Goal: Task Accomplishment & Management: Manage account settings

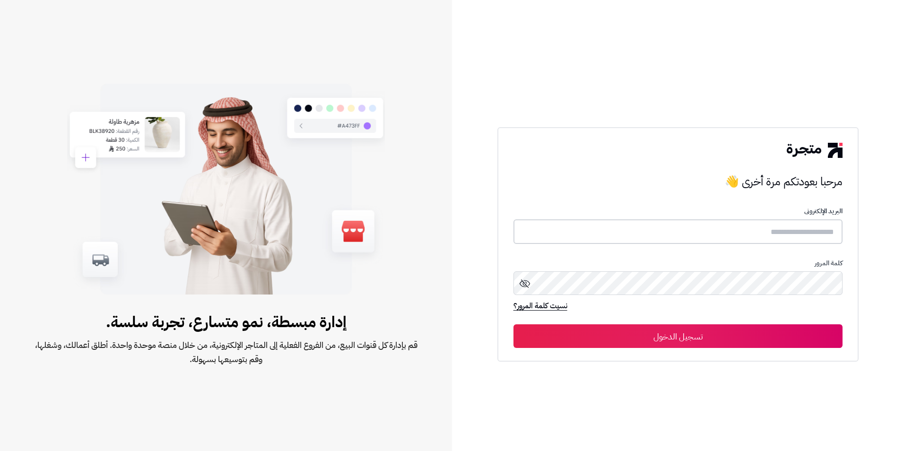
click at [696, 237] on input "text" at bounding box center [679, 231] width 330 height 25
type input "**********"
click at [514, 324] on button "تسجيل الدخول" at bounding box center [679, 336] width 330 height 24
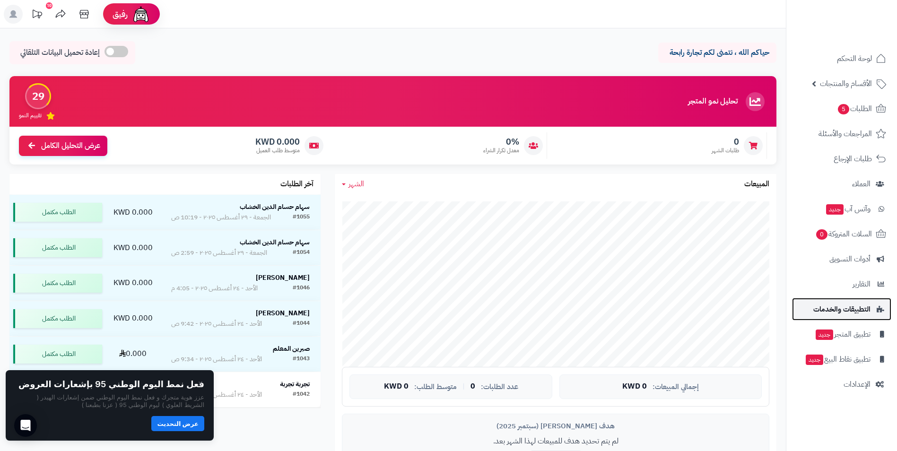
click at [852, 315] on span "التطبيقات والخدمات" at bounding box center [842, 309] width 57 height 13
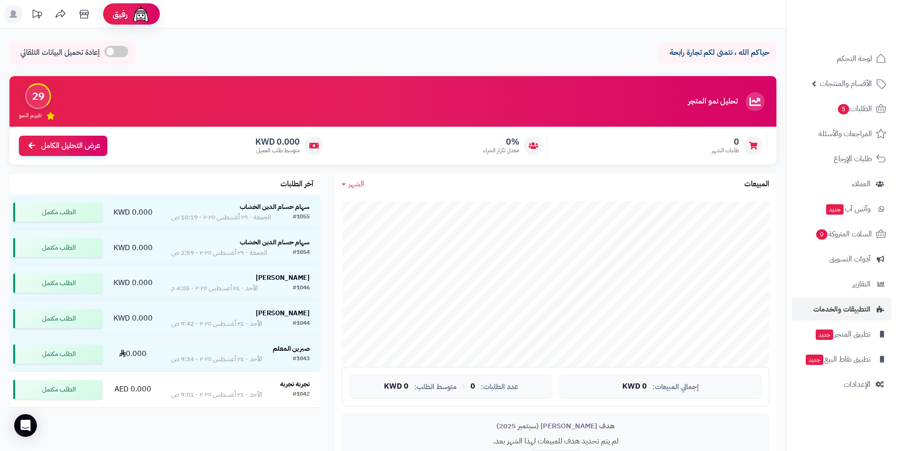
drag, startPoint x: 477, startPoint y: 177, endPoint x: 422, endPoint y: 147, distance: 62.9
click at [422, 147] on div "0% معدل تكرار الشراء" at bounding box center [439, 145] width 215 height 26
click at [867, 309] on span "التطبيقات والخدمات" at bounding box center [842, 309] width 57 height 13
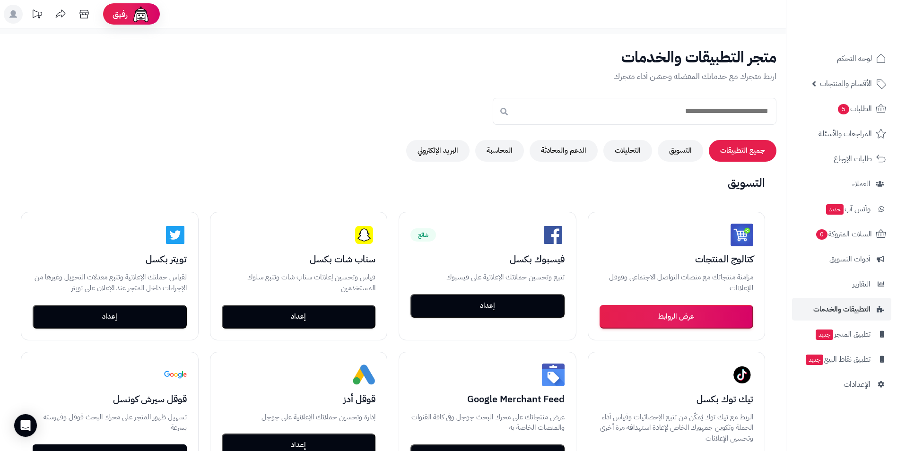
drag, startPoint x: 497, startPoint y: 182, endPoint x: 240, endPoint y: 151, distance: 258.7
click at [240, 151] on div "جميع التطبيقات التسويق التحليلات الدعم والمحادثة المحاسبة البريد الإلكتروني" at bounding box center [392, 151] width 767 height 22
click at [562, 148] on button "الدعم والمحادثة" at bounding box center [564, 151] width 68 height 22
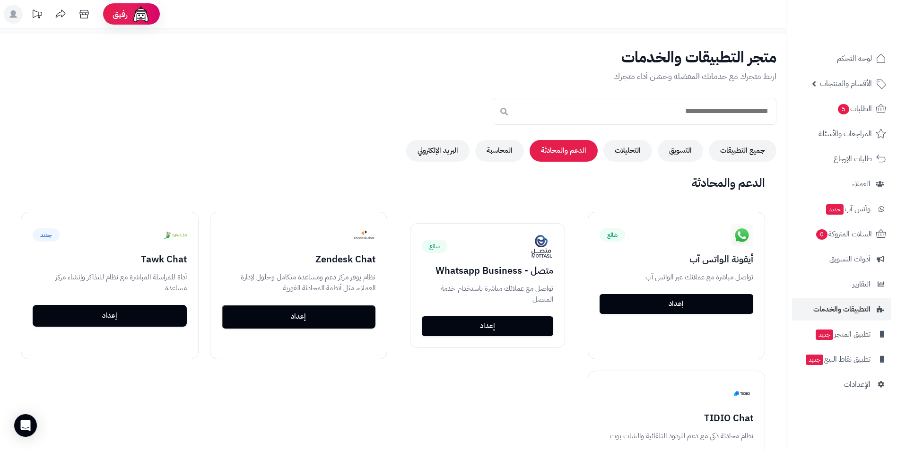
drag, startPoint x: 316, startPoint y: 142, endPoint x: 145, endPoint y: 142, distance: 171.2
click at [145, 142] on div "جميع التطبيقات التسويق التحليلات الدعم والمحادثة المحاسبة البريد الإلكتروني" at bounding box center [392, 151] width 767 height 22
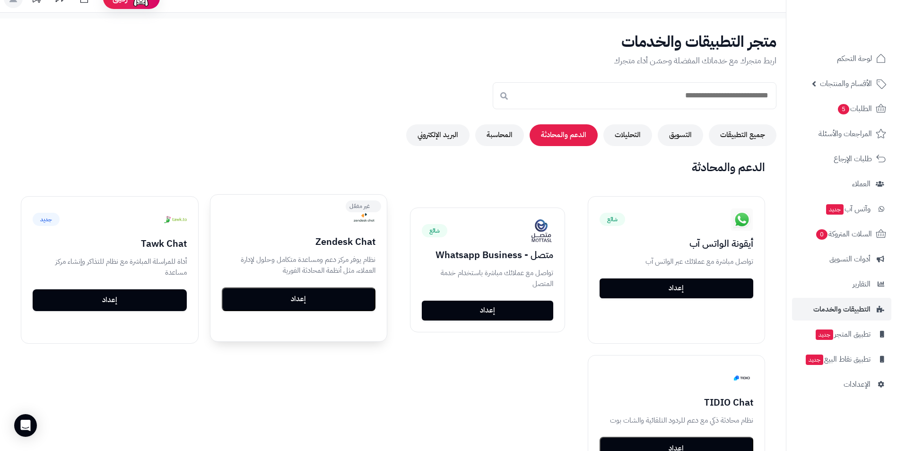
scroll to position [47, 0]
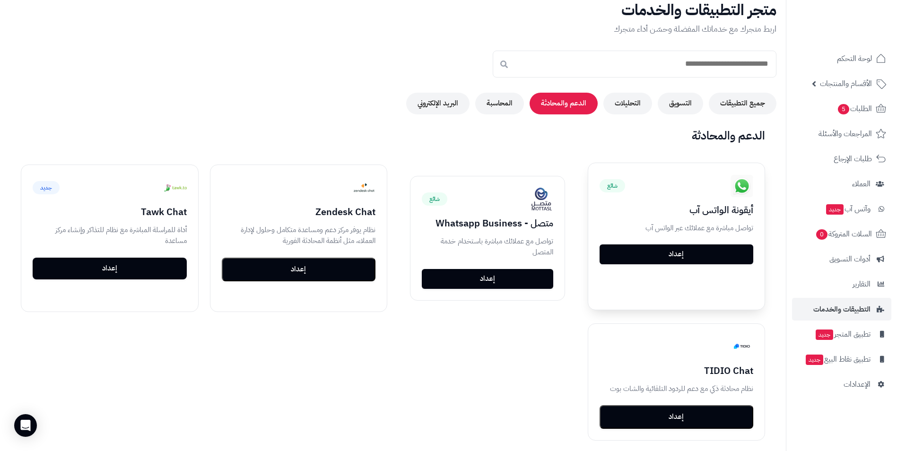
click at [718, 260] on link "إعداد" at bounding box center [677, 255] width 154 height 20
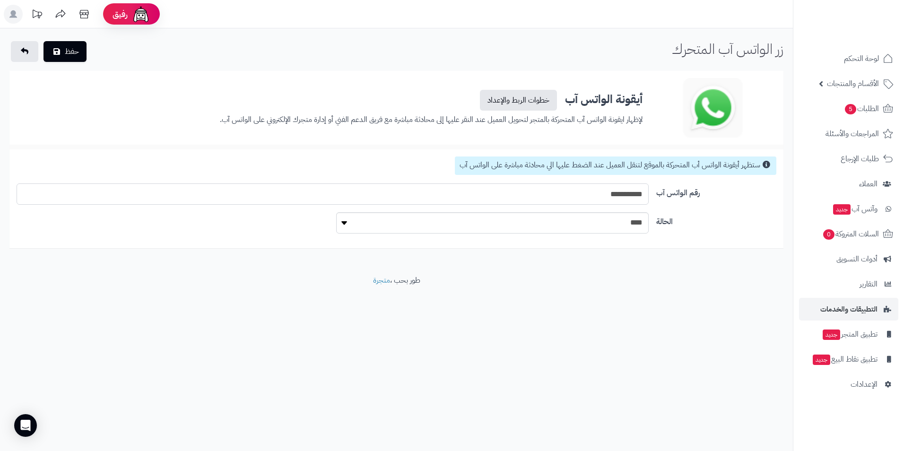
click at [627, 195] on input "**********" at bounding box center [333, 194] width 632 height 21
click at [547, 355] on div "رفيق ! الطلبات معالجة مكتمل إرجاع المنتجات العملاء المتواجدون الان 1060 عملاء م…" at bounding box center [452, 225] width 904 height 451
drag, startPoint x: 620, startPoint y: 296, endPoint x: 475, endPoint y: 305, distance: 145.5
click at [475, 305] on footer "طور بحب ، متجرة" at bounding box center [396, 298] width 793 height 47
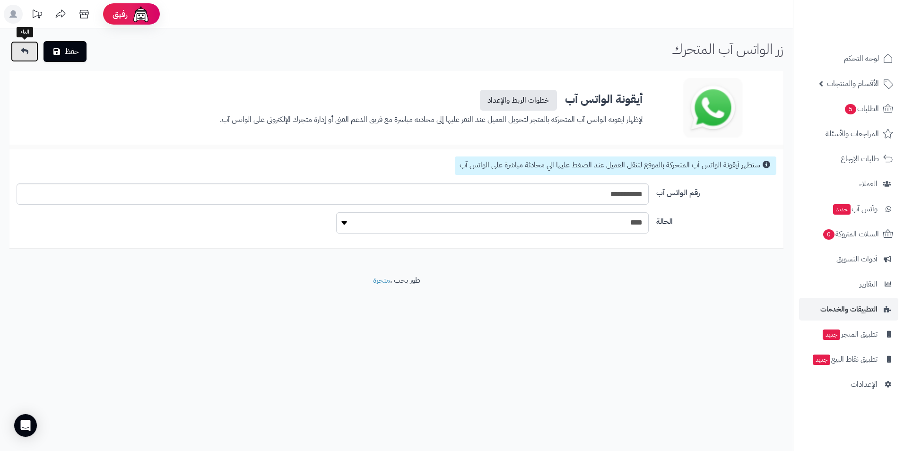
click at [28, 59] on link at bounding box center [24, 51] width 27 height 21
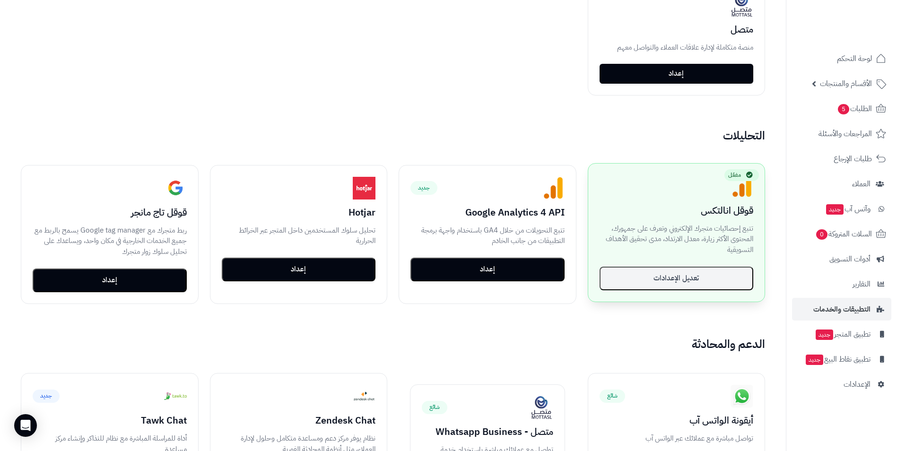
scroll to position [804, 0]
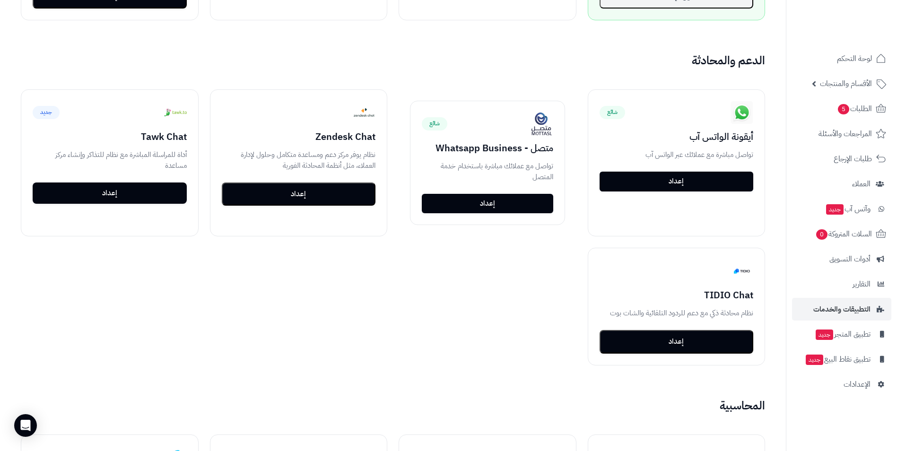
drag, startPoint x: 582, startPoint y: 274, endPoint x: 407, endPoint y: 276, distance: 174.6
click at [407, 276] on div "شائع أيقونة الواتس آب تواصل مباشرة مع عملائك عبر الواتس آب إعداد شائع متصل - Wh…" at bounding box center [392, 227] width 767 height 299
drag, startPoint x: 473, startPoint y: 241, endPoint x: 283, endPoint y: 272, distance: 191.6
click at [283, 272] on div "شائع أيقونة الواتس آب تواصل مباشرة مع عملائك عبر الواتس آب إعداد شائع متصل - Wh…" at bounding box center [392, 227] width 767 height 299
click at [703, 336] on button "إعداد" at bounding box center [677, 340] width 154 height 24
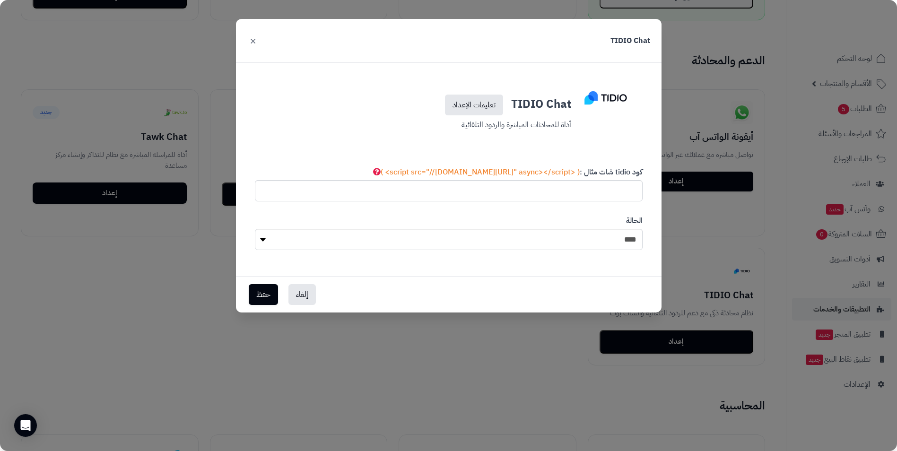
click at [554, 104] on h3 "TIDIO Chat تعليمات الإعداد" at bounding box center [448, 103] width 245 height 25
drag, startPoint x: 554, startPoint y: 104, endPoint x: 491, endPoint y: 106, distance: 62.9
click at [491, 106] on link "تعليمات الإعداد" at bounding box center [474, 105] width 58 height 21
click at [253, 39] on button "×" at bounding box center [252, 40] width 11 height 21
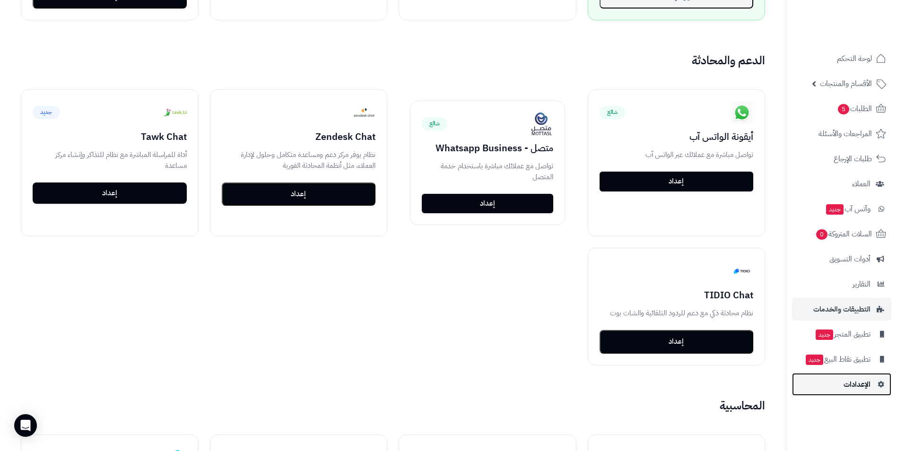
click at [856, 378] on span "الإعدادات" at bounding box center [857, 384] width 27 height 13
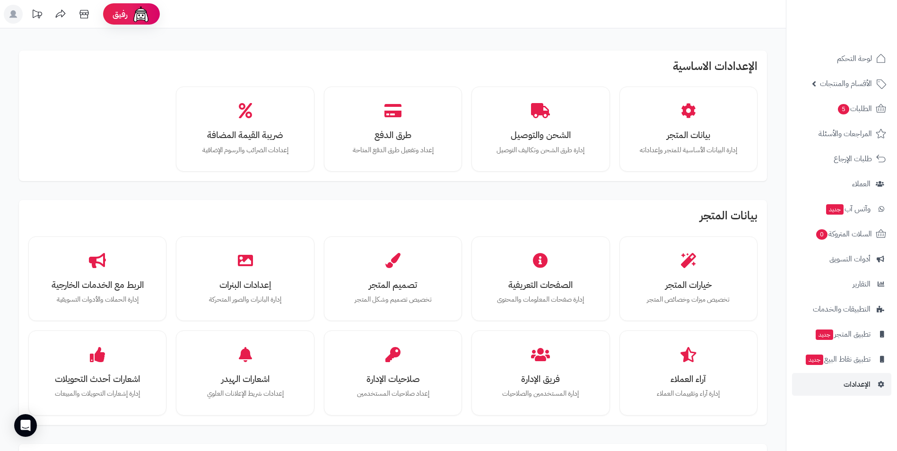
click at [856, 363] on span "تطبيق نقاط البيع جديد" at bounding box center [838, 359] width 66 height 13
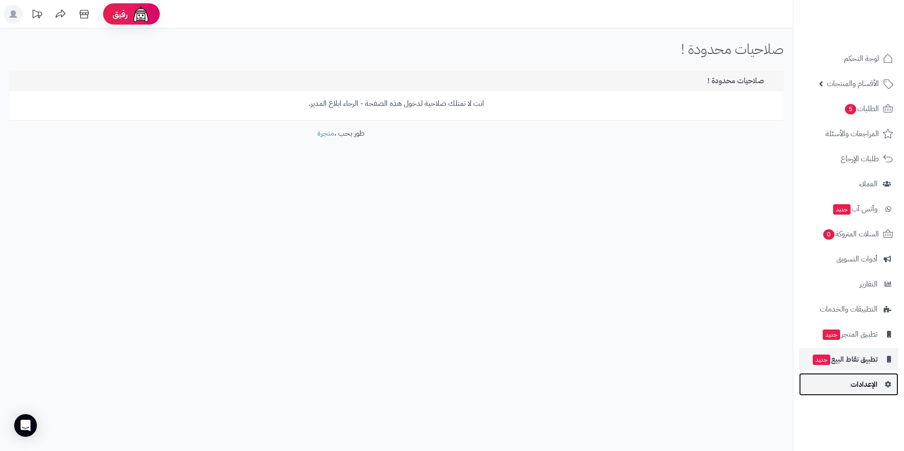
click at [861, 384] on span "الإعدادات" at bounding box center [864, 384] width 27 height 13
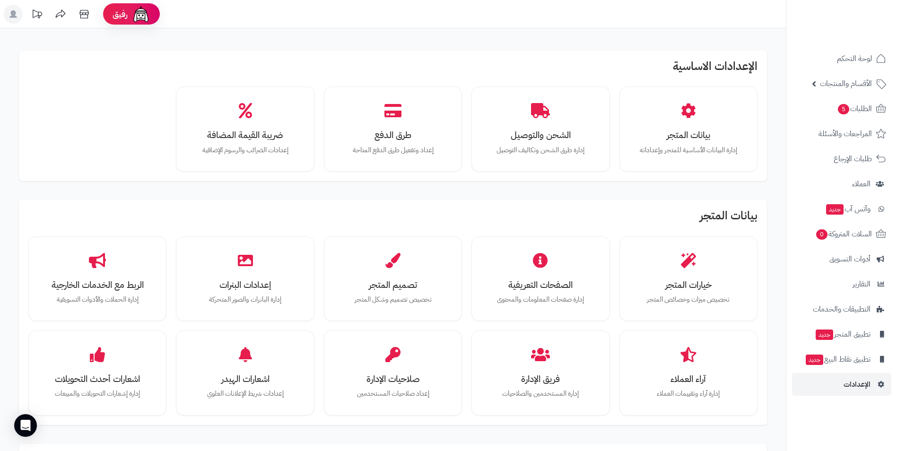
drag, startPoint x: 560, startPoint y: 205, endPoint x: 429, endPoint y: 195, distance: 130.9
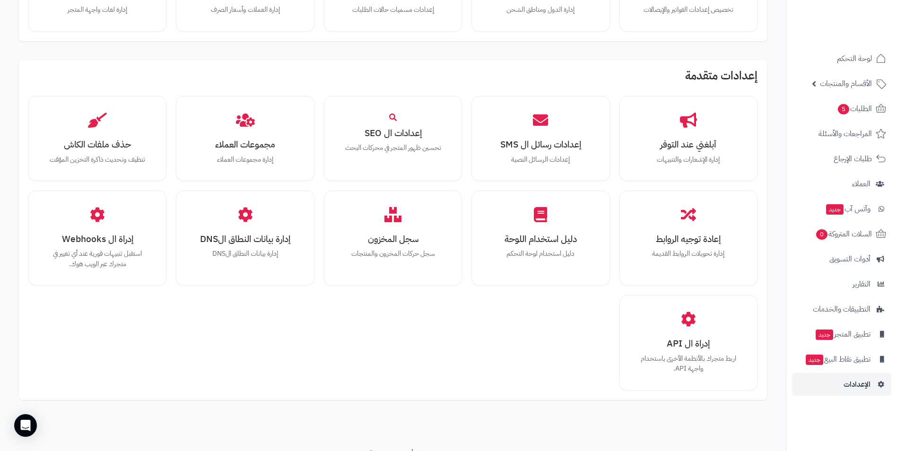
scroll to position [568, 0]
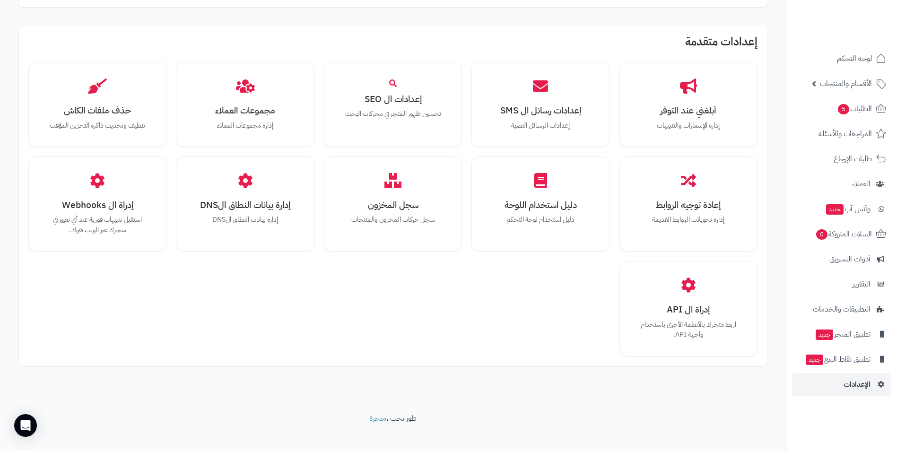
drag, startPoint x: 570, startPoint y: 284, endPoint x: 327, endPoint y: 351, distance: 252.4
click at [327, 351] on div "أبلغني عند التوفر إدارة الإشعارات والتنبيهات إعدادات رسائل ال SMS إعدادات الرسا…" at bounding box center [392, 209] width 729 height 294
click at [861, 84] on span "الأقسام والمنتجات" at bounding box center [846, 83] width 52 height 13
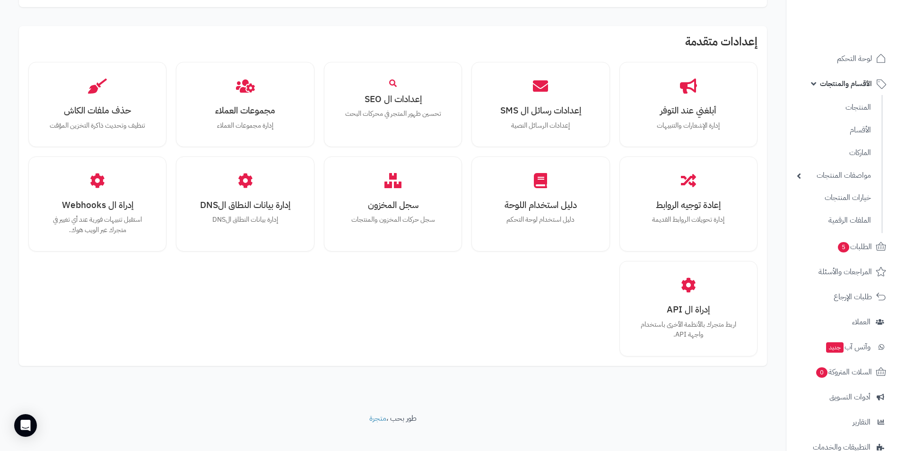
click at [816, 185] on ul "المنتجات الأقسام الماركات مواصفات المنتجات مواصفات المنتجات أنواع المواصفات خيا…" at bounding box center [835, 164] width 96 height 138
click at [856, 276] on span "المراجعات والأسئلة" at bounding box center [845, 271] width 53 height 13
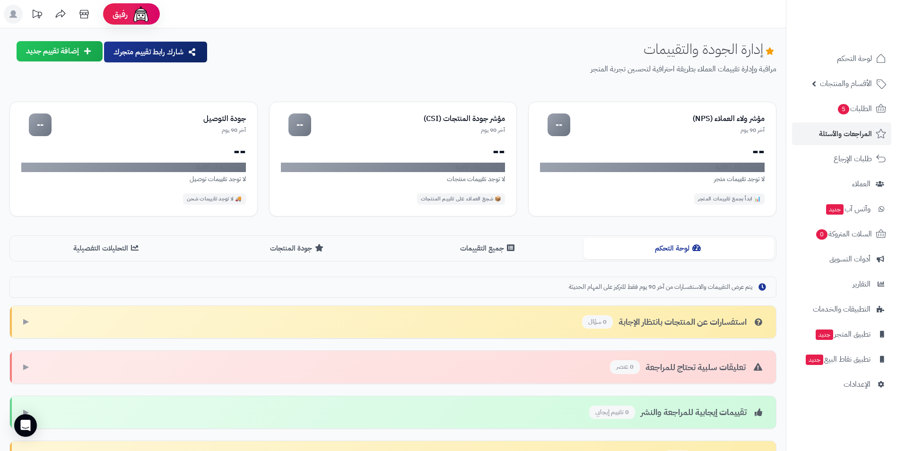
drag, startPoint x: 512, startPoint y: 68, endPoint x: 440, endPoint y: 59, distance: 72.4
click at [440, 59] on div "إدارة الجودة والتقييمات مراقبة وإدارة تقييمات العملاء بطريقة احترافية لتحسين تج…" at bounding box center [496, 65] width 561 height 49
click at [864, 18] on img at bounding box center [860, 28] width 55 height 20
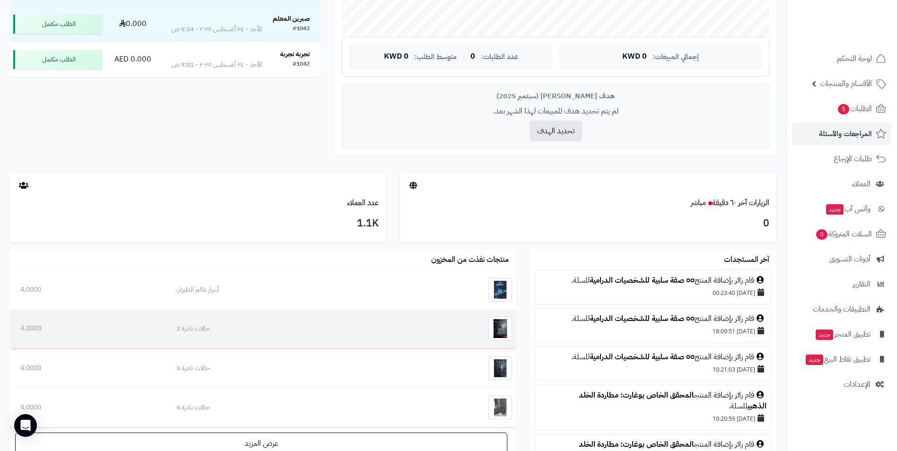
scroll to position [378, 0]
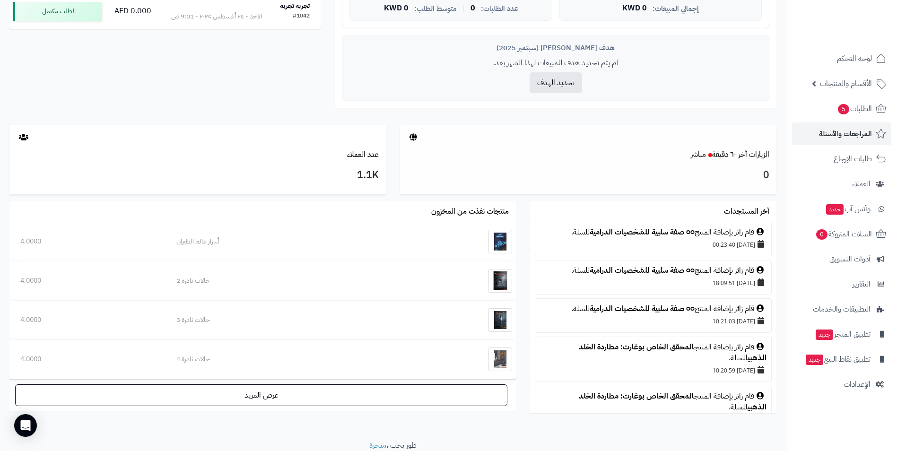
drag, startPoint x: 577, startPoint y: 181, endPoint x: 495, endPoint y: 168, distance: 82.8
click at [495, 168] on h3 "0" at bounding box center [588, 175] width 362 height 16
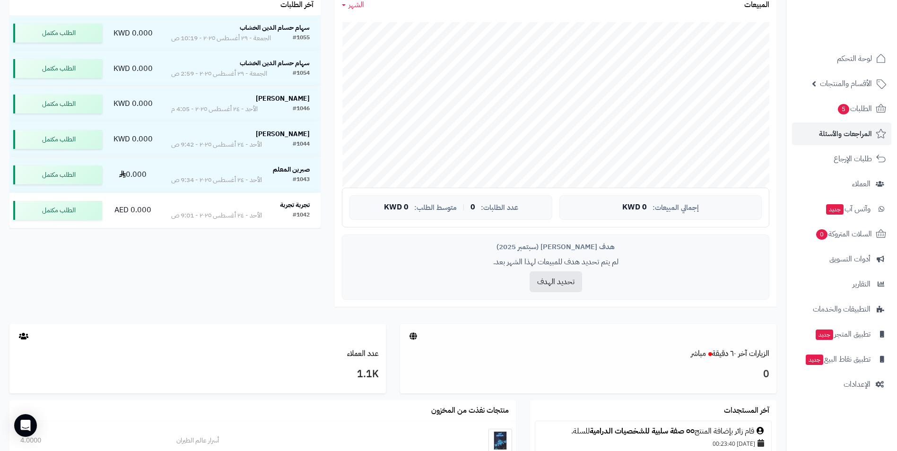
scroll to position [0, 0]
